Goal: Transaction & Acquisition: Purchase product/service

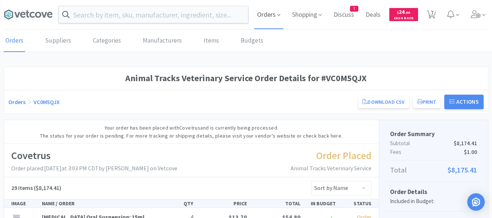
click at [266, 16] on span "Orders" at bounding box center [268, 14] width 29 height 29
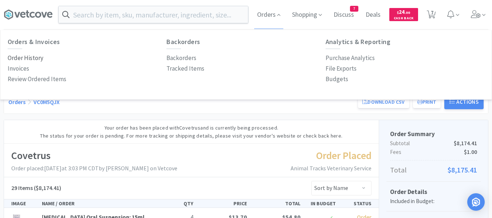
click at [28, 58] on p "Order History" at bounding box center [26, 58] width 36 height 10
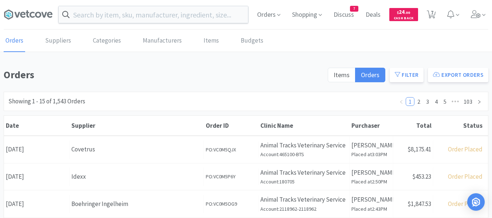
scroll to position [36, 0]
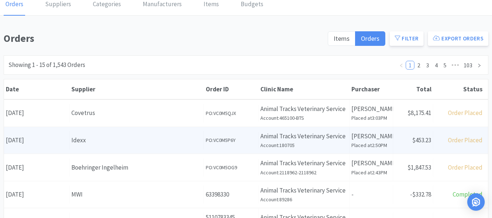
click at [121, 145] on div "Idexx" at bounding box center [136, 141] width 130 height 10
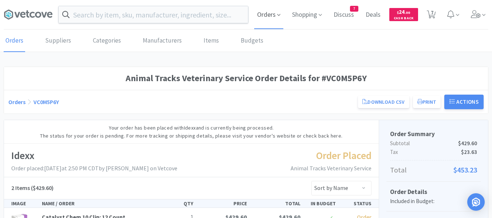
click at [276, 17] on span "Orders" at bounding box center [268, 14] width 29 height 29
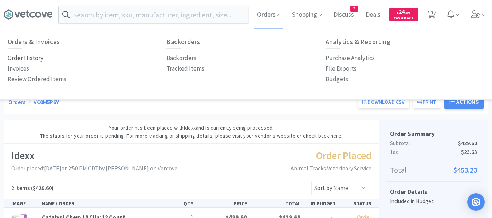
click at [37, 59] on p "Order History" at bounding box center [26, 58] width 36 height 10
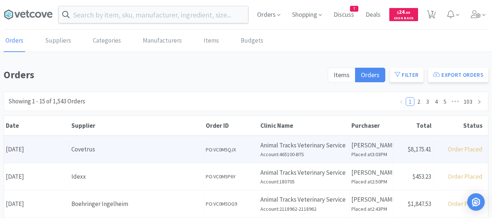
click at [110, 152] on div "Covetrus" at bounding box center [136, 150] width 130 height 10
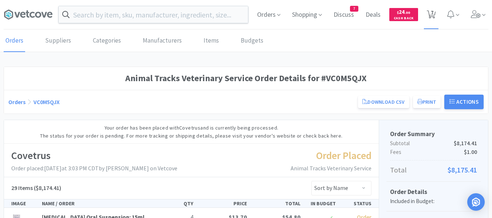
click at [431, 15] on span "7" at bounding box center [432, 12] width 3 height 29
select select "1"
select select "5"
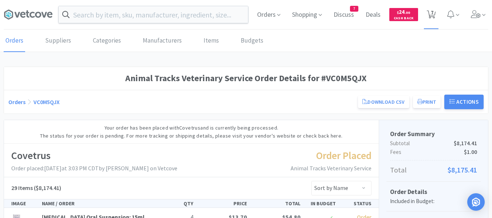
select select "1"
select select "4"
select select "1"
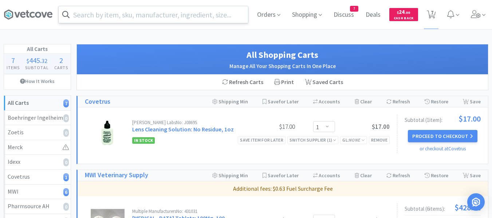
click at [167, 16] on input "text" at bounding box center [154, 14] width 190 height 17
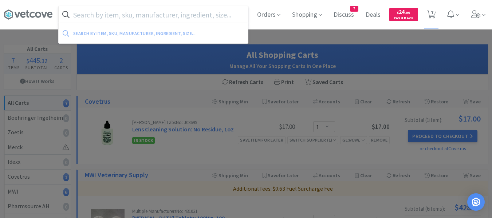
paste input "12 surgical blades"
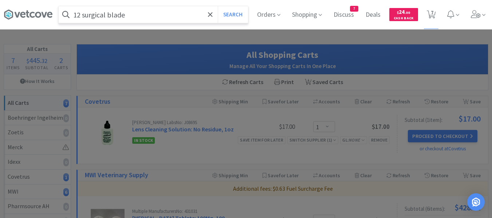
type input "12 surgical blade"
click at [218, 6] on button "Search" at bounding box center [233, 14] width 30 height 17
select select "1"
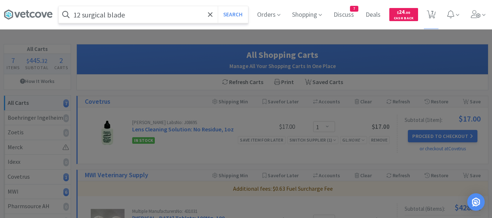
select select "5"
select select "1"
select select "4"
select select "1"
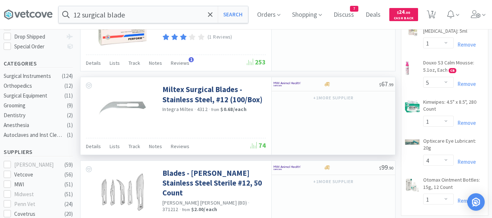
scroll to position [182, 0]
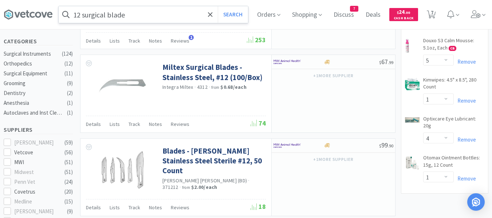
click at [155, 11] on input "12 surgical blade" at bounding box center [154, 14] width 190 height 17
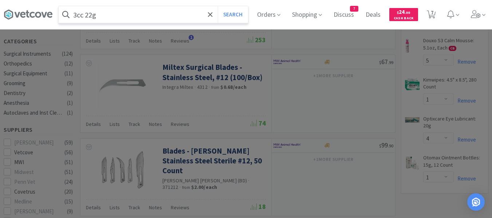
type input "3cc 22g"
click at [218, 6] on button "Search" at bounding box center [233, 14] width 30 height 17
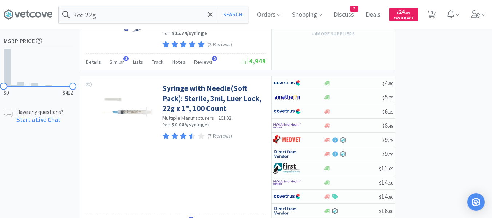
scroll to position [510, 0]
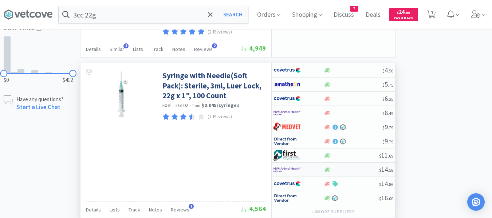
click at [344, 169] on div at bounding box center [352, 169] width 56 height 5
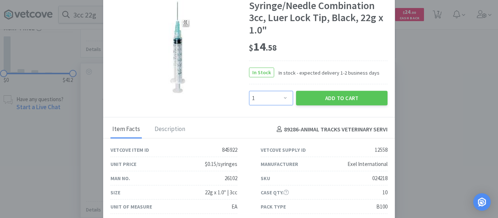
click at [281, 98] on select "Enter Quantity 1 2 3 4 5 6 7 8 9 10 11 12 13 14 15 16 17 18 19 20 Enter Quantity" at bounding box center [271, 98] width 44 height 15
select select "4"
click at [249, 91] on select "Enter Quantity 1 2 3 4 5 6 7 8 9 10 11 12 13 14 15 16 17 18 19 20 Enter Quantity" at bounding box center [271, 98] width 44 height 15
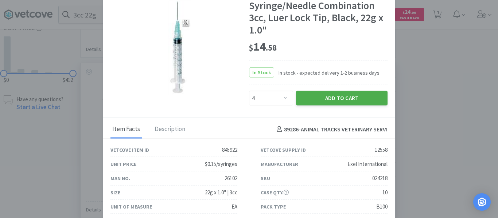
click at [307, 95] on button "Add to Cart" at bounding box center [341, 98] width 91 height 15
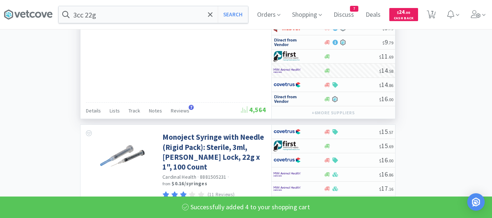
scroll to position [620, 0]
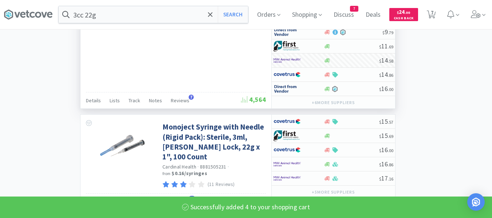
select select "4"
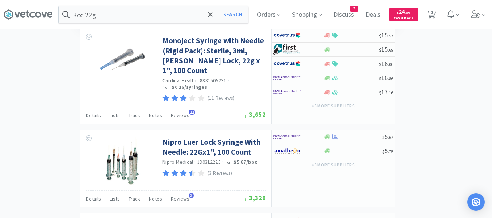
scroll to position [729, 0]
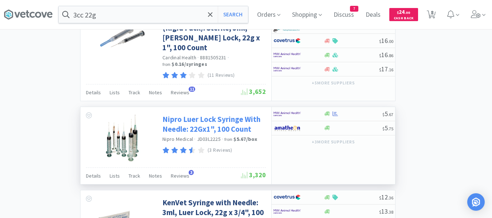
click at [198, 115] on link "Nipro Luer Lock Syringe With Needle: 22Gx1", 100 Count" at bounding box center [214, 124] width 102 height 20
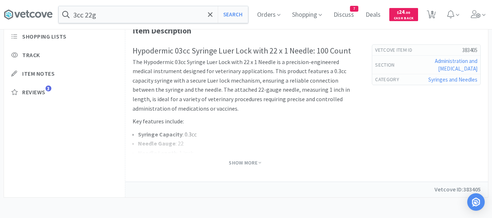
scroll to position [259, 0]
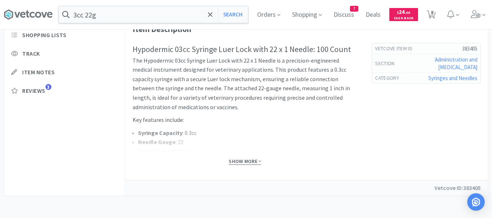
click at [253, 161] on span "Show More" at bounding box center [245, 161] width 32 height 7
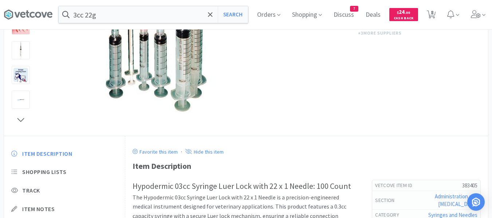
scroll to position [40, 0]
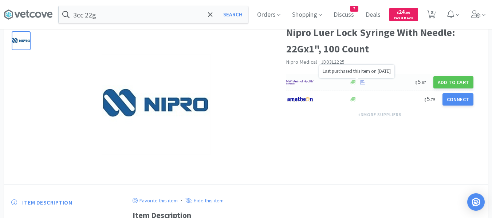
click at [364, 83] on icon at bounding box center [362, 82] width 5 height 5
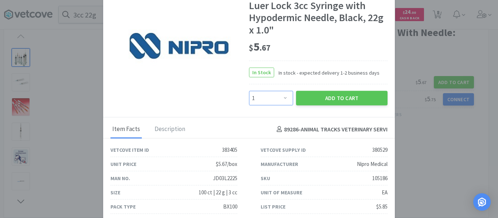
click at [278, 98] on select "Enter Quantity 1 2 3 4 5 6 7 8 9 10 11 12 13 14 15 16 17 18 19 20 Enter Quantity" at bounding box center [271, 98] width 44 height 15
select select "4"
click at [249, 91] on select "Enter Quantity 1 2 3 4 5 6 7 8 9 10 11 12 13 14 15 16 17 18 19 20 Enter Quantity" at bounding box center [271, 98] width 44 height 15
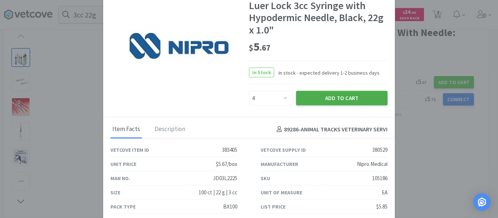
click at [324, 99] on button "Add to Cart" at bounding box center [341, 98] width 91 height 15
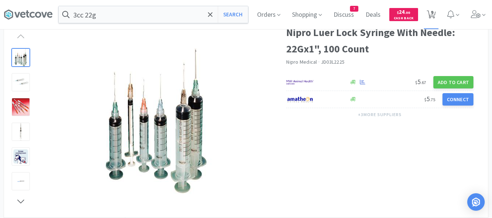
click at [434, 14] on span "9" at bounding box center [432, 12] width 3 height 29
select select "1"
select select "5"
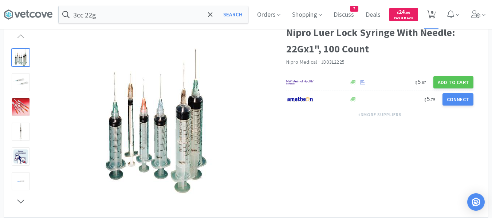
select select "1"
select select "4"
select select "1"
select select "4"
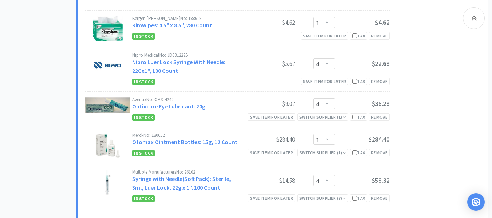
scroll to position [364, 0]
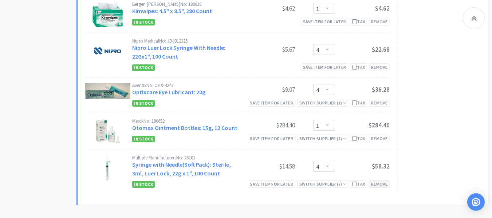
click at [377, 180] on div "Remove" at bounding box center [379, 184] width 21 height 8
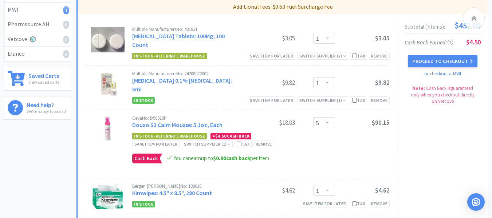
scroll to position [0, 0]
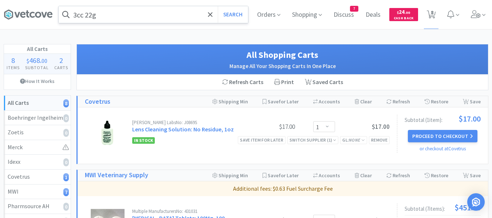
click at [135, 13] on input "3cc 22g" at bounding box center [154, 14] width 190 height 17
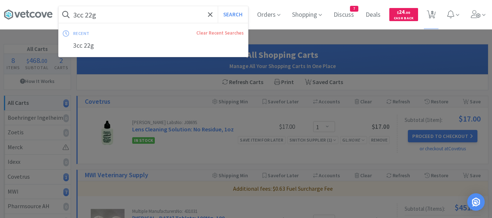
paste input "699 TAP [MEDICAL_DATA]"
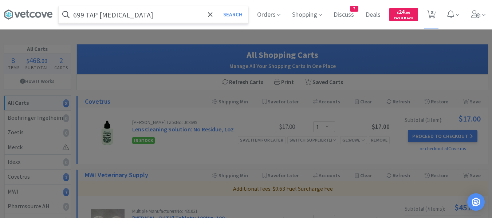
type input "699 TAP [MEDICAL_DATA]"
click at [218, 6] on button "Search" at bounding box center [233, 14] width 30 height 17
select select "1"
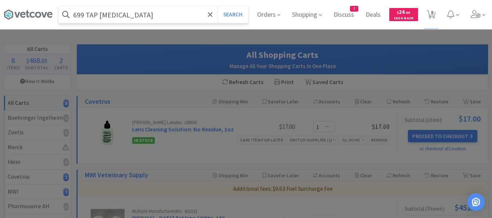
select select "5"
select select "1"
select select "4"
select select "1"
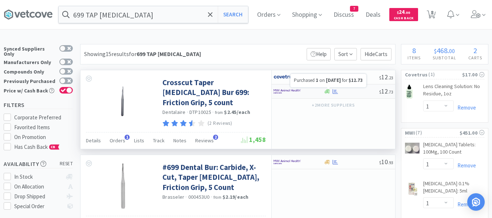
click at [337, 92] on icon at bounding box center [335, 91] width 5 height 5
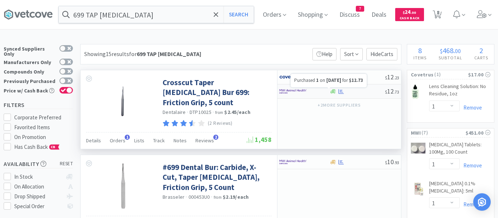
select select "1"
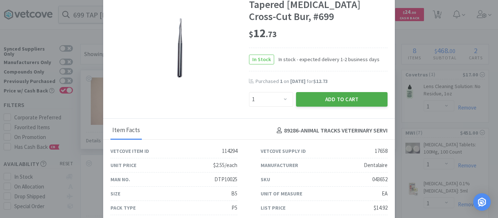
click at [331, 98] on button "Add to Cart" at bounding box center [341, 99] width 91 height 15
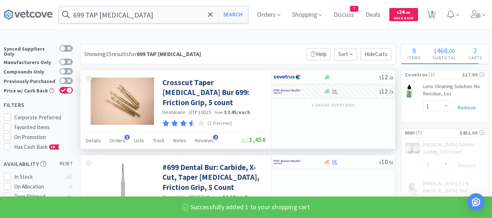
select select "1"
select select "5"
select select "1"
select select "4"
select select "1"
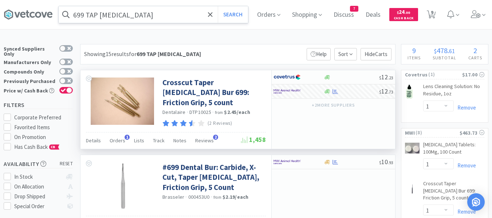
click at [180, 14] on input "699 TAP [MEDICAL_DATA]" at bounding box center [154, 14] width 190 height 17
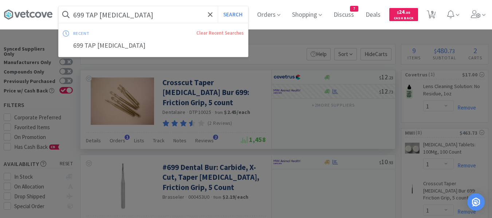
paste input "FG 701L"
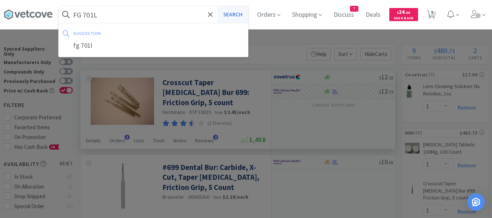
click at [246, 16] on button "Search" at bounding box center [233, 14] width 30 height 17
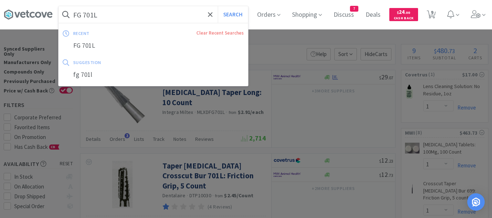
click at [203, 12] on input "FG 701L" at bounding box center [154, 14] width 190 height 17
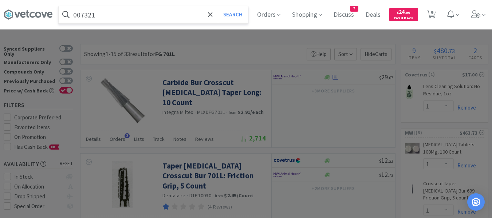
click at [218, 6] on button "Search" at bounding box center [233, 14] width 30 height 17
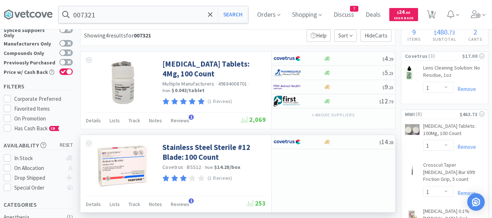
scroll to position [36, 0]
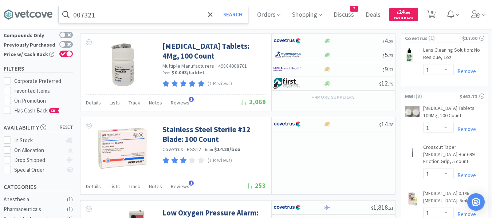
click at [136, 12] on input "007321" at bounding box center [154, 14] width 190 height 17
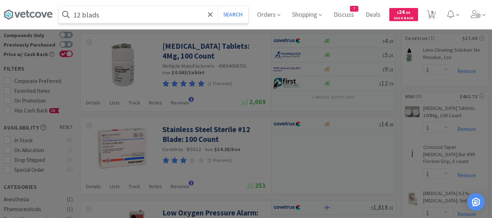
type input "12 blads"
click at [218, 6] on button "Search" at bounding box center [233, 14] width 30 height 17
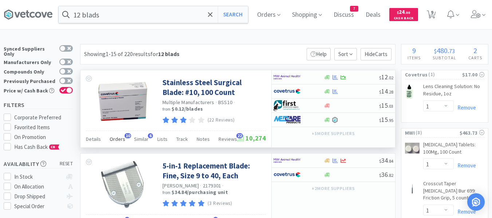
click at [118, 140] on span "Orders" at bounding box center [118, 139] width 16 height 7
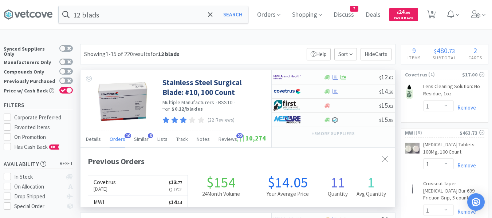
scroll to position [195, 315]
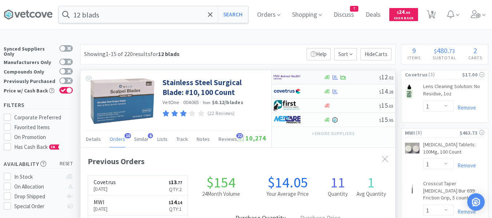
click at [351, 75] on div at bounding box center [352, 77] width 56 height 5
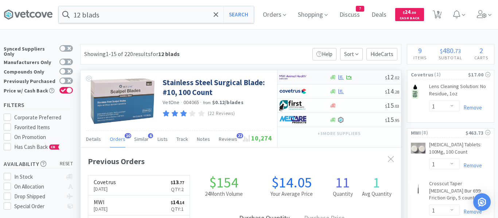
select select "1"
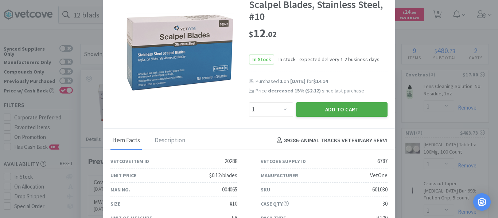
click at [339, 109] on button "Add to Cart" at bounding box center [341, 109] width 91 height 15
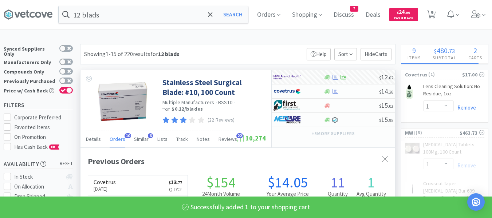
scroll to position [364235, 364116]
select select "1"
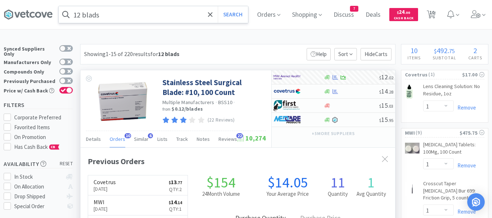
click at [147, 15] on input "12 blads" at bounding box center [154, 14] width 190 height 17
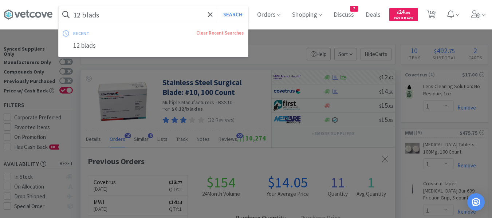
paste input "FG 701L"
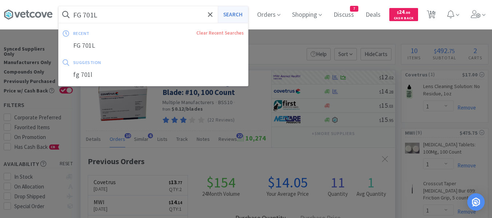
type input "FG 701L"
click at [240, 13] on button "Search" at bounding box center [233, 14] width 30 height 17
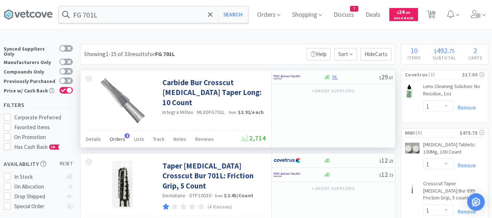
click at [116, 139] on span "Orders" at bounding box center [118, 139] width 16 height 7
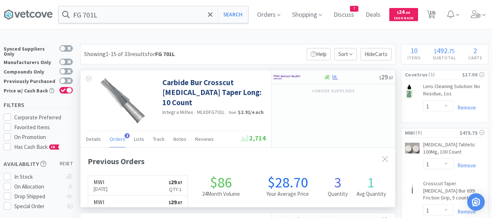
scroll to position [171, 315]
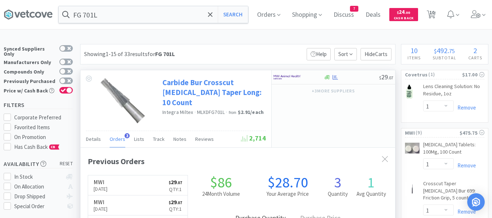
click at [213, 83] on link "Carbide Bur Crosscut [MEDICAL_DATA] Taper Long: 10 Count" at bounding box center [214, 93] width 102 height 30
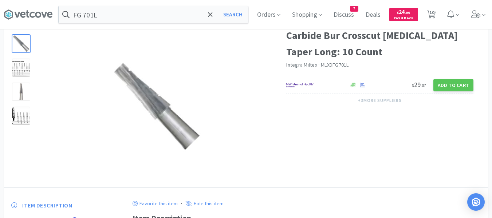
scroll to position [36, 0]
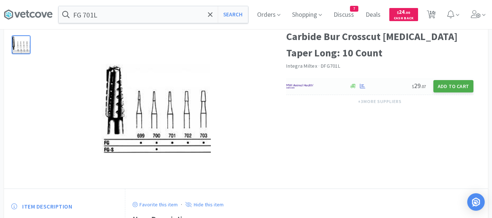
click at [448, 89] on button "Add to Cart" at bounding box center [454, 86] width 40 height 12
select select "1"
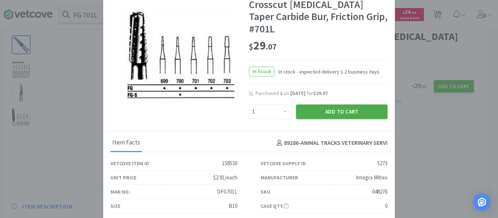
click at [337, 105] on button "Add to Cart" at bounding box center [341, 112] width 91 height 15
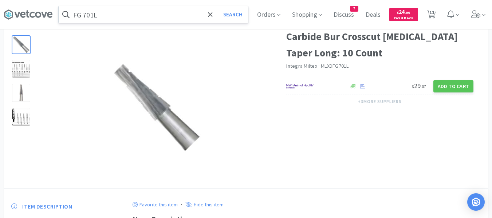
click at [136, 17] on input "FG 701L" at bounding box center [154, 14] width 190 height 17
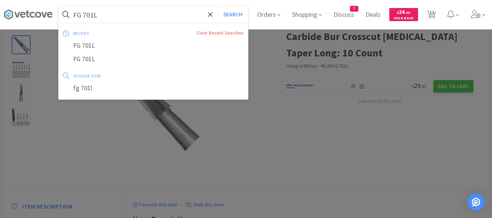
paste input "4"
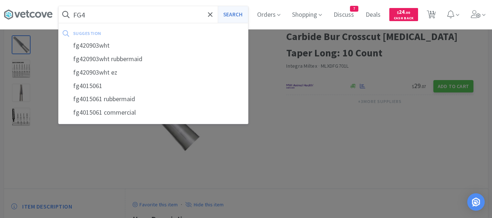
type input "FG4"
click at [241, 16] on button "Search" at bounding box center [233, 14] width 30 height 17
select select "1"
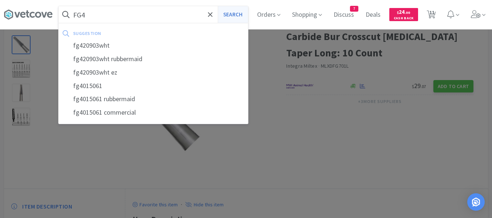
select select "1"
select select "5"
select select "1"
select select "4"
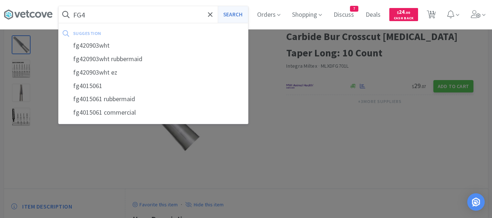
select select "4"
select select "1"
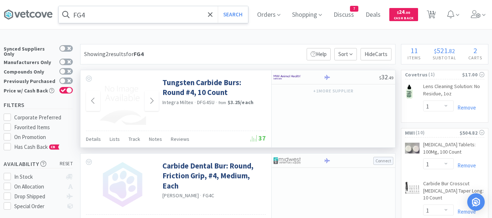
click at [113, 23] on div "FG4 Search" at bounding box center [153, 14] width 190 height 17
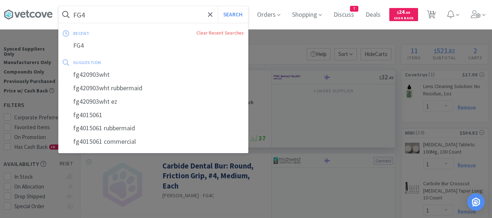
click at [118, 17] on input "FG4" at bounding box center [154, 14] width 190 height 17
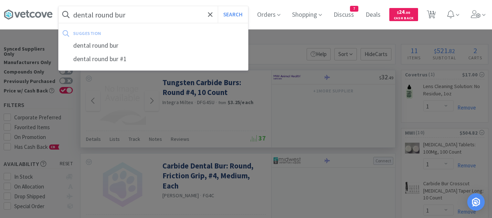
paste input "FG4"
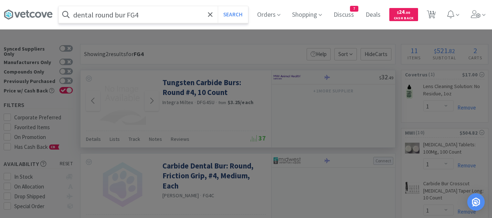
type input "dental round bur FG4"
click at [218, 6] on button "Search" at bounding box center [233, 14] width 30 height 17
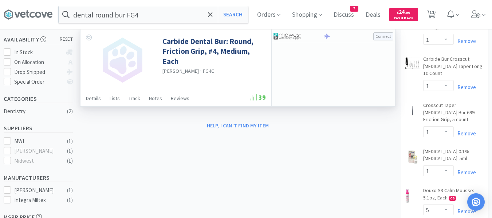
scroll to position [146, 0]
